Goal: Navigation & Orientation: Find specific page/section

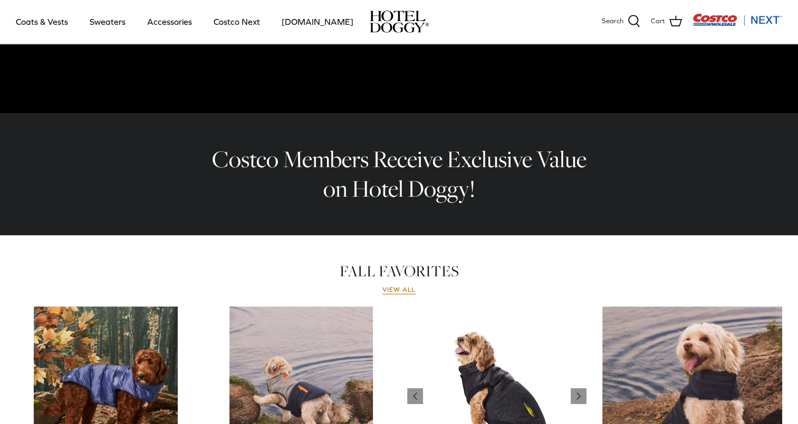
scroll to position [273, 0]
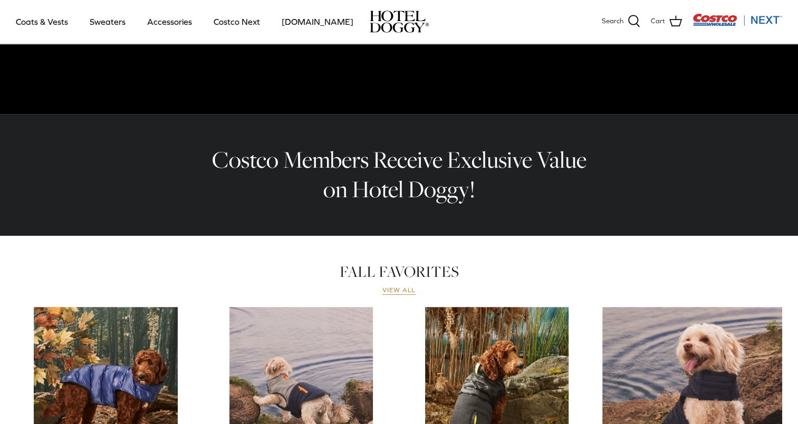
click at [403, 288] on link "View all" at bounding box center [399, 290] width 34 height 8
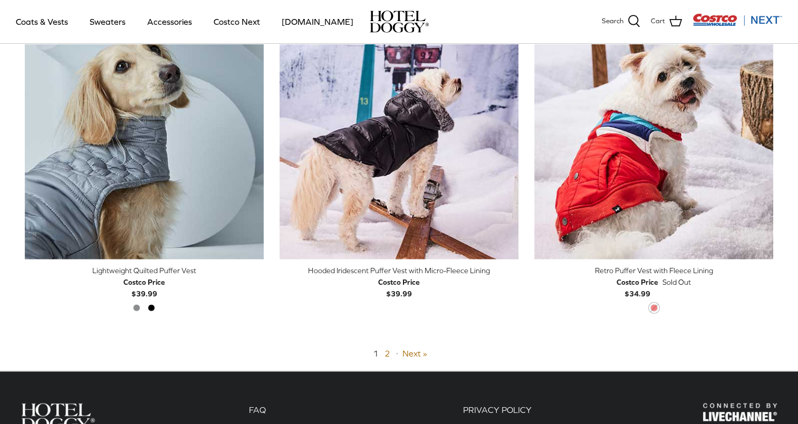
scroll to position [2555, 0]
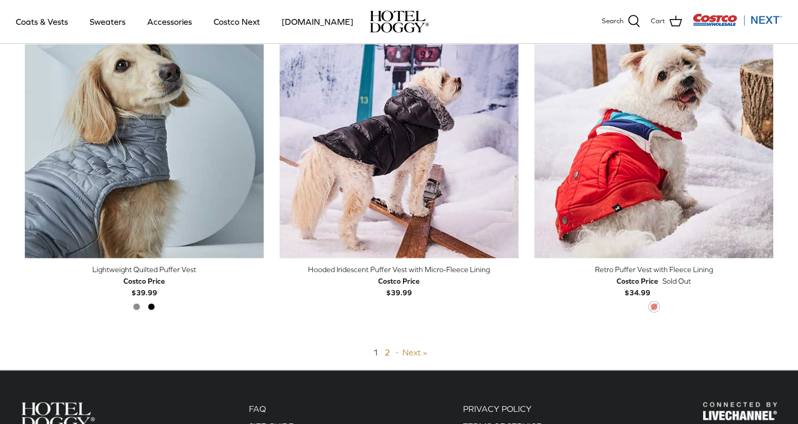
click at [408, 352] on link "Next »" at bounding box center [414, 351] width 25 height 9
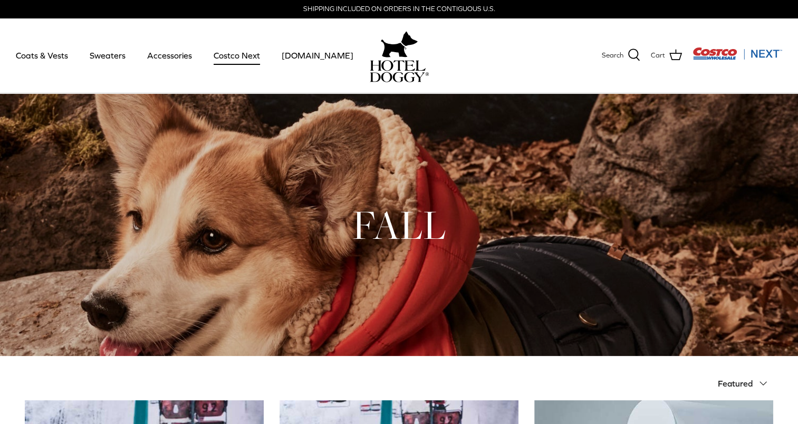
click at [232, 53] on link "Costco Next" at bounding box center [236, 55] width 65 height 36
